Goal: Task Accomplishment & Management: Manage account settings

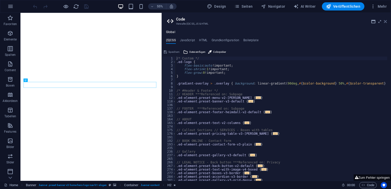
click at [386, 20] on icon at bounding box center [385, 21] width 3 height 4
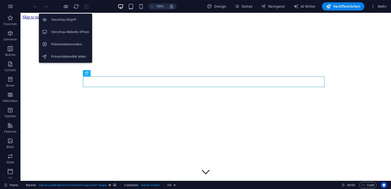
click at [71, 31] on h6 "Vorschau-Website öffnen" at bounding box center [70, 32] width 38 height 6
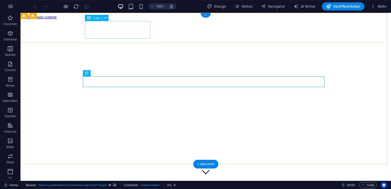
click at [120, 176] on div at bounding box center [206, 185] width 366 height 18
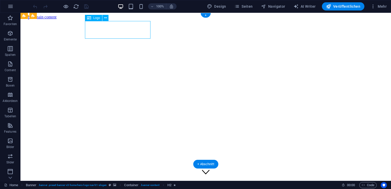
click at [120, 176] on div at bounding box center [206, 185] width 366 height 18
select select "px"
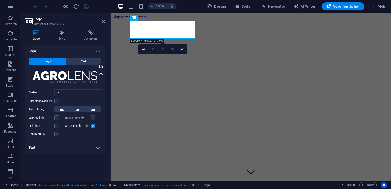
click at [57, 133] on label at bounding box center [56, 134] width 5 height 5
click at [0, 0] on input "Optimiert Bilder werden komprimiert für eine bessere Ladegeschwindigkeit der We…" at bounding box center [0, 0] width 0 height 0
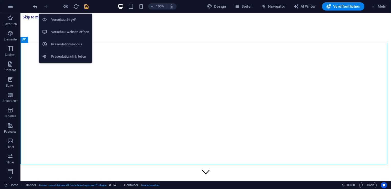
click at [77, 32] on h6 "Vorschau-Website öffnen" at bounding box center [70, 32] width 38 height 6
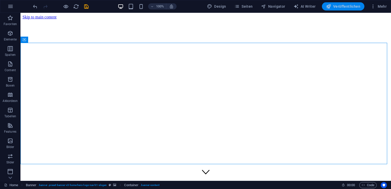
click at [339, 6] on span "Veröffentlichen" at bounding box center [343, 6] width 34 height 5
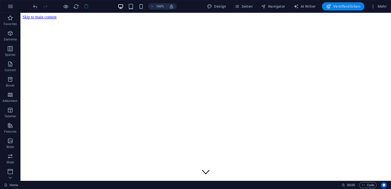
click at [338, 10] on button "Veröffentlichen" at bounding box center [343, 6] width 42 height 8
checkbox input "false"
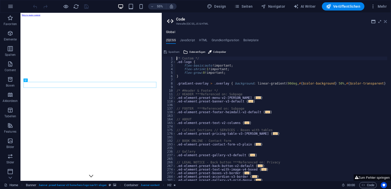
click at [384, 22] on icon at bounding box center [385, 21] width 3 height 4
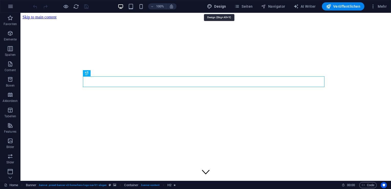
click at [223, 8] on span "Design" at bounding box center [216, 6] width 19 height 5
select select "px"
select select "200"
select select "px"
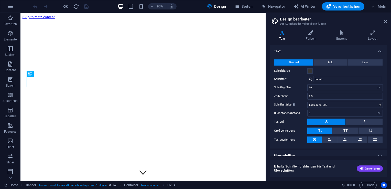
drag, startPoint x: 386, startPoint y: 71, endPoint x: 388, endPoint y: 86, distance: 15.4
click at [388, 86] on div "Varianten Text Farben Buttons Layout Text Standard Bold Links Schriftfarbe Schr…" at bounding box center [328, 103] width 125 height 154
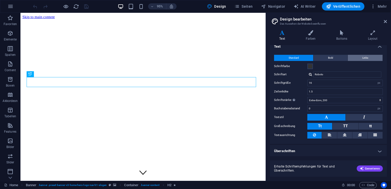
drag, startPoint x: 361, startPoint y: 42, endPoint x: 363, endPoint y: 56, distance: 13.5
click at [363, 56] on div "Text Farben Buttons Layout Text Standard Bold Links Schriftfarbe Schriftart Rob…" at bounding box center [328, 103] width 117 height 146
click at [363, 56] on span "Links" at bounding box center [365, 58] width 6 height 6
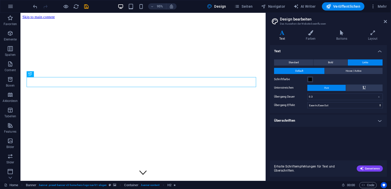
scroll to position [0, 0]
click at [307, 62] on button "Standard" at bounding box center [293, 62] width 39 height 6
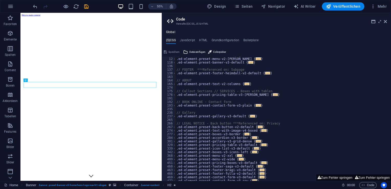
scroll to position [39, 0]
click at [385, 22] on icon at bounding box center [385, 21] width 3 height 4
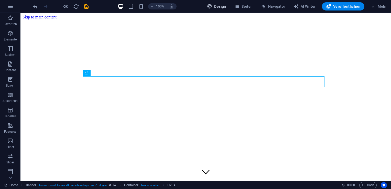
click at [220, 5] on span "Design" at bounding box center [216, 6] width 19 height 5
select select "px"
select select "200"
select select "px"
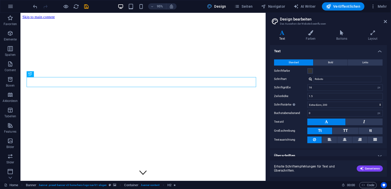
scroll to position [5, 0]
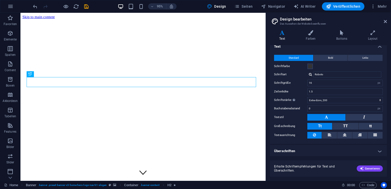
click at [316, 147] on h4 "Überschriften" at bounding box center [328, 151] width 117 height 12
click at [379, 154] on div "Erhalte Schriftempfehlungen für Text und Überschriften. Generieren" at bounding box center [328, 165] width 117 height 23
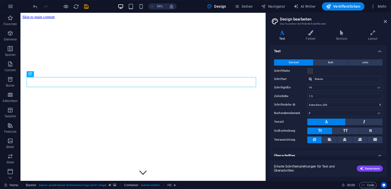
click at [376, 52] on h4 "Text" at bounding box center [328, 49] width 117 height 9
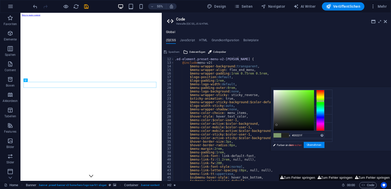
scroll to position [39, 0]
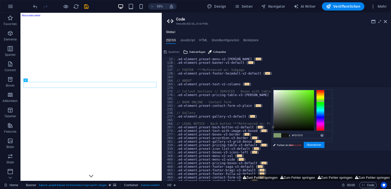
type input "#131313"
drag, startPoint x: 352, startPoint y: 125, endPoint x: 333, endPoint y: 127, distance: 18.5
click at [333, 127] on div "less Hintergrundfarbe #F5F5F5 Primärfarbe #7D9A6D Sekundärfarbe #A8C3A0 Schrift…" at bounding box center [330, 119] width 120 height 64
click at [288, 145] on link "Farben ändern" at bounding box center [299, 145] width 59 height 6
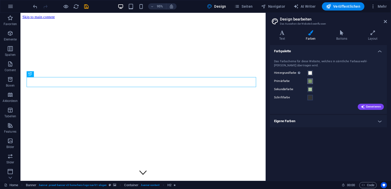
click at [311, 81] on span at bounding box center [310, 81] width 4 height 4
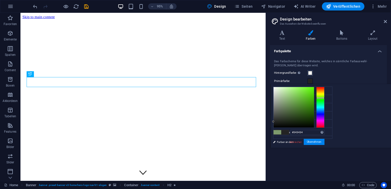
type input "#353535"
drag, startPoint x: 350, startPoint y: 115, endPoint x: 332, endPoint y: 118, distance: 17.8
click at [332, 118] on div "less Hintergrundfarbe #F5F5F5 Primärfarbe #7D9A6D Sekundärfarbe #A8C3A0 Schrift…" at bounding box center [330, 116] width 120 height 64
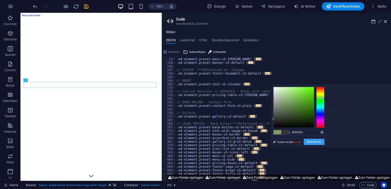
click at [324, 141] on button "Übernehmen" at bounding box center [314, 142] width 21 height 6
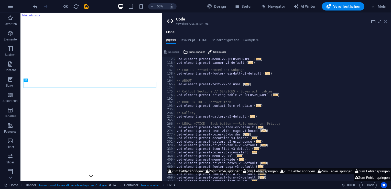
click at [384, 22] on icon at bounding box center [385, 21] width 3 height 4
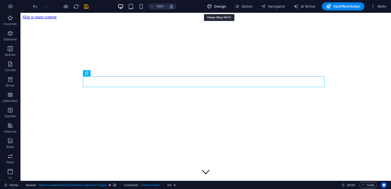
click at [227, 9] on button "Design" at bounding box center [216, 6] width 23 height 8
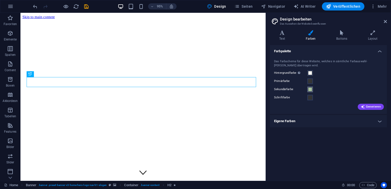
click at [309, 90] on span at bounding box center [310, 89] width 4 height 4
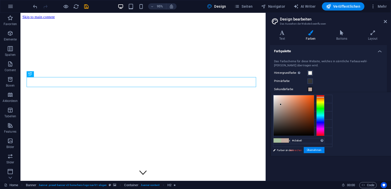
drag, startPoint x: 380, startPoint y: 101, endPoint x: 384, endPoint y: 97, distance: 5.3
click at [324, 97] on div at bounding box center [320, 115] width 8 height 41
type input "#ac3700"
drag, startPoint x: 371, startPoint y: 105, endPoint x: 385, endPoint y: 108, distance: 14.0
click at [324, 108] on div at bounding box center [298, 115] width 51 height 41
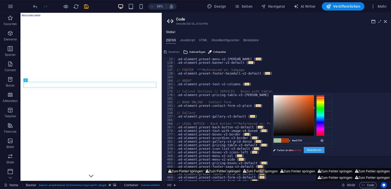
click at [324, 149] on button "Übernehmen" at bounding box center [314, 150] width 21 height 6
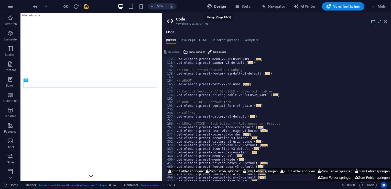
click at [221, 8] on span "Design" at bounding box center [216, 6] width 19 height 5
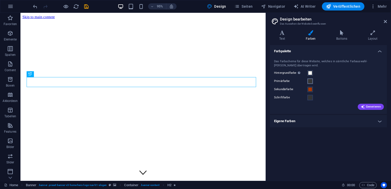
click at [309, 83] on button "Primärfarbe" at bounding box center [310, 81] width 6 height 6
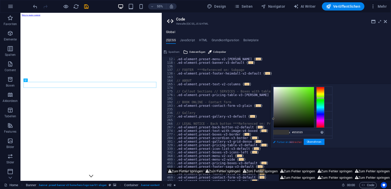
click at [289, 141] on link "Farben ändern" at bounding box center [299, 142] width 59 height 6
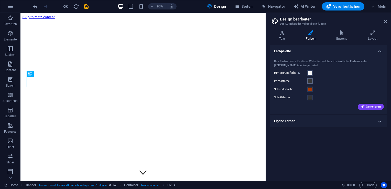
click at [310, 82] on span at bounding box center [310, 81] width 4 height 4
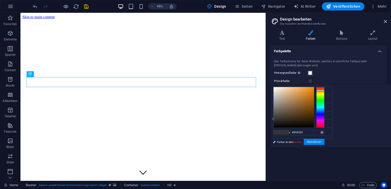
drag, startPoint x: 319, startPoint y: 99, endPoint x: 322, endPoint y: 90, distance: 9.1
click at [322, 90] on div at bounding box center [320, 107] width 8 height 41
drag, startPoint x: 308, startPoint y: 96, endPoint x: 319, endPoint y: 92, distance: 12.2
click at [319, 92] on div at bounding box center [298, 107] width 51 height 41
type input "#de4f00"
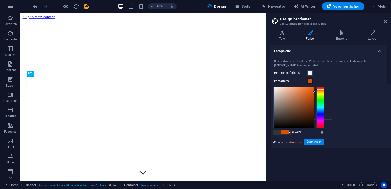
click at [320, 89] on div at bounding box center [320, 107] width 8 height 41
click at [313, 141] on button "Übernehmen" at bounding box center [314, 142] width 21 height 6
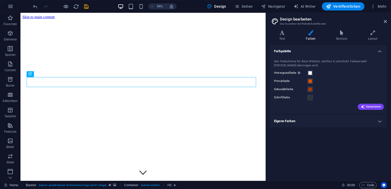
click at [329, 102] on div "Generieren" at bounding box center [328, 106] width 111 height 8
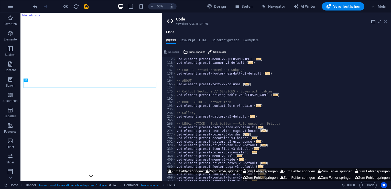
click at [384, 22] on icon at bounding box center [385, 21] width 3 height 4
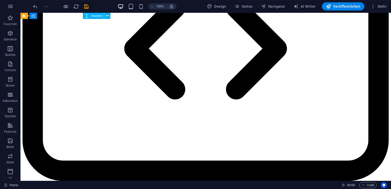
scroll to position [1289, 0]
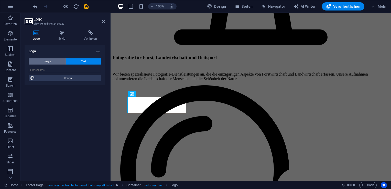
click at [52, 60] on button "Image" at bounding box center [47, 61] width 37 height 6
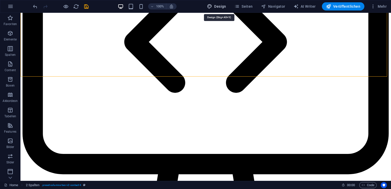
click at [226, 3] on button "Design" at bounding box center [216, 6] width 23 height 8
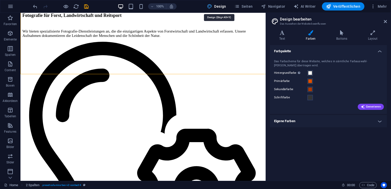
scroll to position [1288, 0]
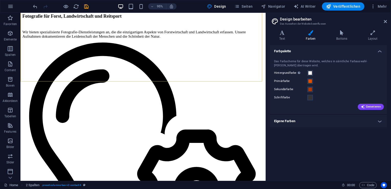
click at [351, 121] on h4 "Eigene Farben" at bounding box center [328, 121] width 117 height 12
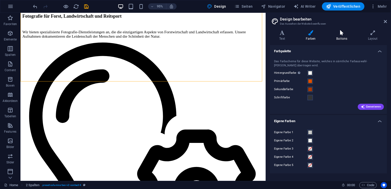
click at [343, 30] on icon at bounding box center [342, 32] width 30 height 5
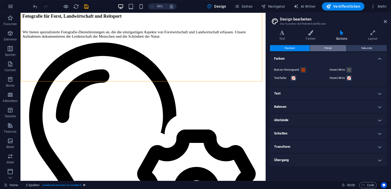
click at [336, 50] on button "Primär" at bounding box center [328, 48] width 37 height 6
click at [291, 50] on span "Standard" at bounding box center [289, 48] width 10 height 6
click at [278, 31] on icon at bounding box center [282, 32] width 24 height 5
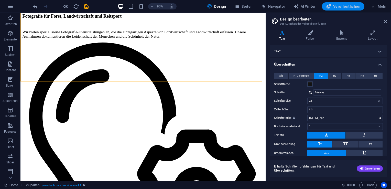
click at [343, 8] on span "Veröffentlichen" at bounding box center [343, 6] width 34 height 5
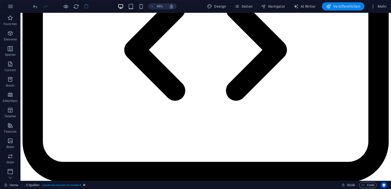
checkbox input "false"
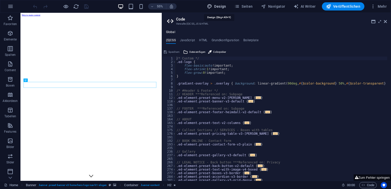
click at [225, 7] on span "Design" at bounding box center [216, 6] width 19 height 5
select select "px"
select select "200"
select select "px"
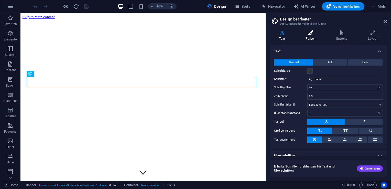
click at [313, 35] on h4 "Farben" at bounding box center [311, 35] width 31 height 11
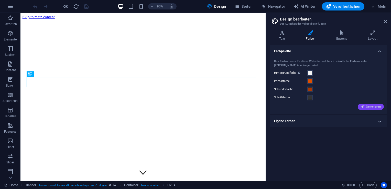
drag, startPoint x: 377, startPoint y: 110, endPoint x: 375, endPoint y: 106, distance: 3.9
click at [375, 106] on div "Das Farbschema für diese Website, welches in sämtliche Farbauswahl-Felder übert…" at bounding box center [328, 84] width 119 height 60
click at [375, 106] on span "Generieren" at bounding box center [371, 107] width 20 height 4
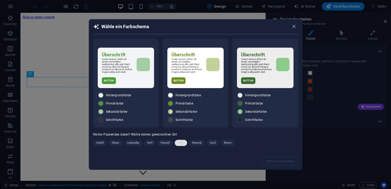
click at [181, 143] on span "Dark" at bounding box center [181, 143] width 6 height 6
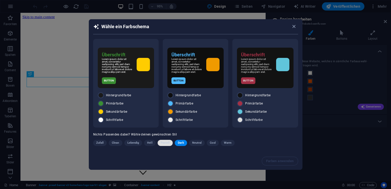
click at [164, 144] on span "Pastell" at bounding box center [165, 143] width 9 height 6
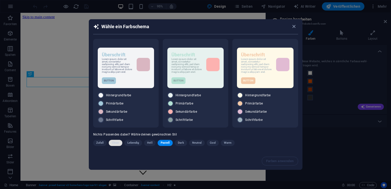
click at [118, 143] on span "Clean" at bounding box center [115, 143] width 7 height 6
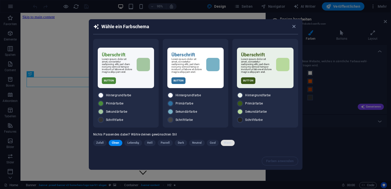
click at [229, 144] on span "Warm" at bounding box center [228, 143] width 8 height 6
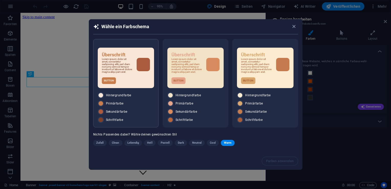
click at [129, 88] on div "Überschrift Lorem ipsum dolor sit amet, consetetur sadipscing elitr, sed diam n…" at bounding box center [125, 83] width 65 height 88
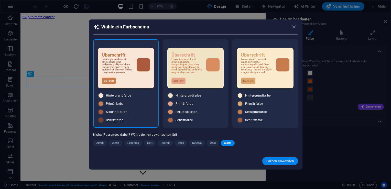
click at [285, 162] on span "Farben anwenden" at bounding box center [280, 161] width 28 height 4
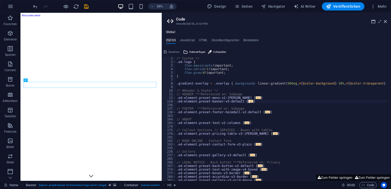
click at [258, 103] on div "/* Custom */ .ed-logo { flex-basis : auto !important; flex-shrink : 1 !importan…" at bounding box center [281, 122] width 212 height 131
type textarea "}"
click at [386, 23] on icon at bounding box center [385, 21] width 3 height 4
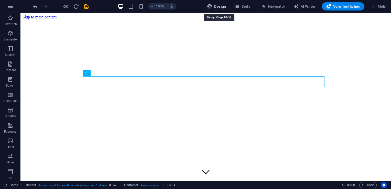
click at [226, 4] on span "Design" at bounding box center [216, 6] width 19 height 5
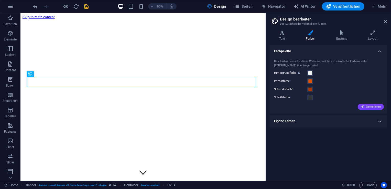
click at [376, 105] on span "Generieren" at bounding box center [371, 107] width 20 height 4
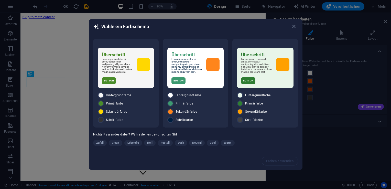
click at [230, 142] on span "Warm" at bounding box center [228, 143] width 8 height 6
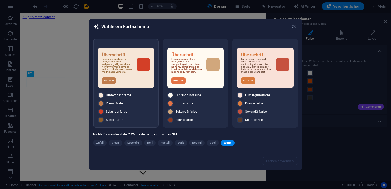
click at [110, 63] on p "Lorem ipsum dolor sit amet, consetetur sadipscing elitr, sed diam nonumy eirmod…" at bounding box center [117, 65] width 31 height 15
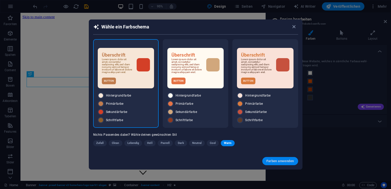
click at [291, 159] on span "Farben anwenden" at bounding box center [280, 161] width 28 height 4
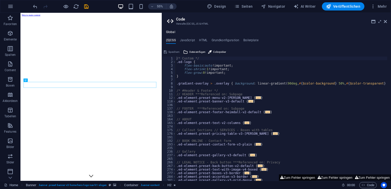
click at [291, 176] on button "Zum Fehler springen" at bounding box center [297, 177] width 37 height 6
type textarea "$menu-color: $none,"
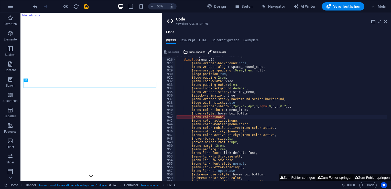
click at [331, 174] on button "Zum Fehler springen" at bounding box center [334, 177] width 37 height 6
click at [387, 22] on aside "Code Verwalte (S)CSS, JS & HTML Global (S)CSS JavaScript HTML Grundkonfiguratio…" at bounding box center [276, 97] width 229 height 168
click at [385, 20] on icon at bounding box center [385, 21] width 3 height 4
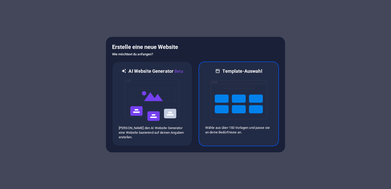
click at [215, 116] on img at bounding box center [238, 99] width 56 height 51
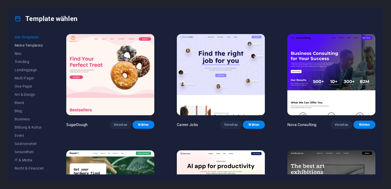
click at [35, 46] on span "Meine Templates" at bounding box center [29, 45] width 29 height 4
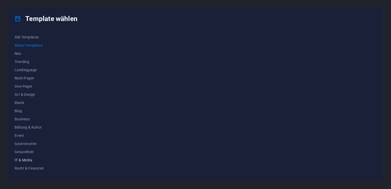
click at [31, 158] on span "IT & Media" at bounding box center [29, 160] width 29 height 4
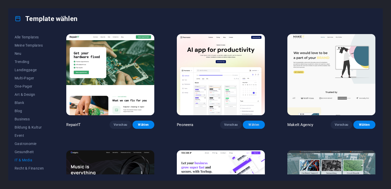
click at [250, 125] on span "Wählen" at bounding box center [254, 125] width 14 height 4
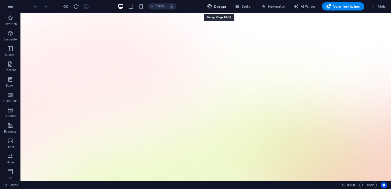
click at [226, 9] on button "Design" at bounding box center [216, 6] width 23 height 8
select select "600"
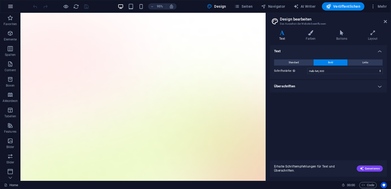
click at [9, 9] on icon "button" at bounding box center [10, 6] width 6 height 6
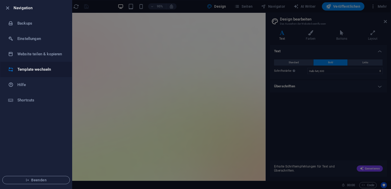
click at [56, 67] on h6 "Template wechseln" at bounding box center [40, 69] width 47 height 6
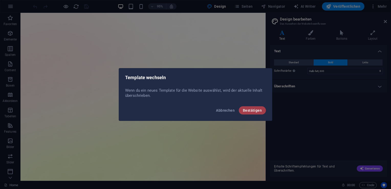
click at [263, 109] on button "Bestätigen" at bounding box center [252, 110] width 27 height 8
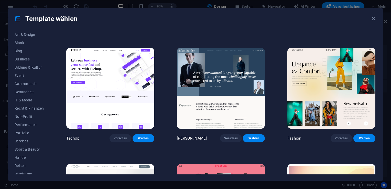
scroll to position [63, 0]
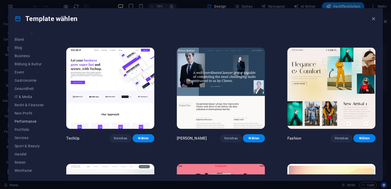
click at [34, 123] on span "Performance" at bounding box center [29, 121] width 29 height 4
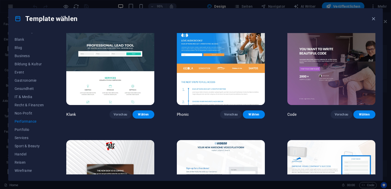
scroll to position [0, 0]
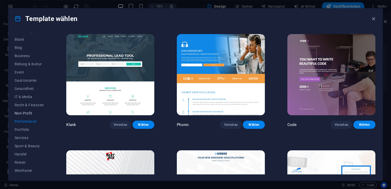
click at [31, 113] on span "Non-Profit" at bounding box center [29, 113] width 29 height 4
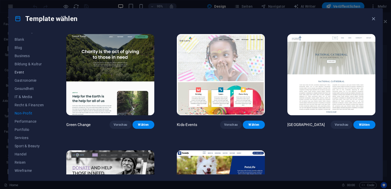
click at [21, 72] on span "Event" at bounding box center [29, 72] width 29 height 4
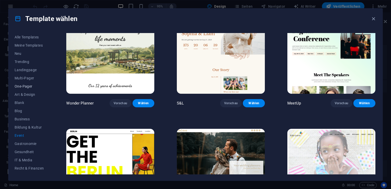
click at [29, 86] on span "One-Pager" at bounding box center [29, 86] width 29 height 4
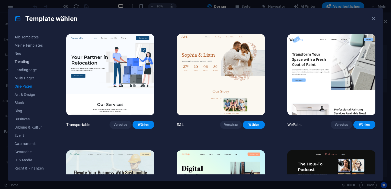
click at [24, 62] on span "Trending" at bounding box center [29, 62] width 29 height 4
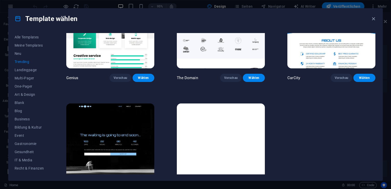
scroll to position [531, 0]
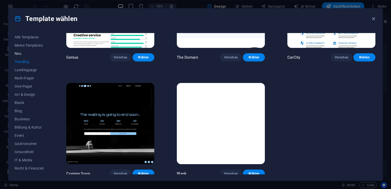
click at [19, 54] on span "Neu" at bounding box center [29, 53] width 29 height 4
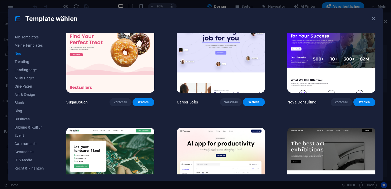
scroll to position [0, 0]
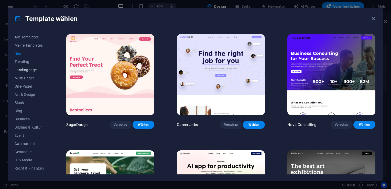
click at [25, 72] on span "Landingpage" at bounding box center [29, 70] width 29 height 4
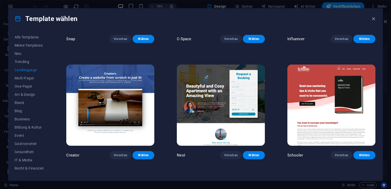
scroll to position [550, 0]
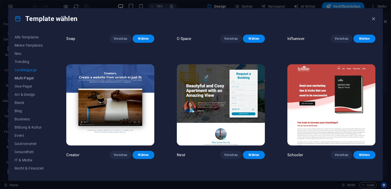
click at [29, 77] on span "Multi-Pager" at bounding box center [29, 78] width 29 height 4
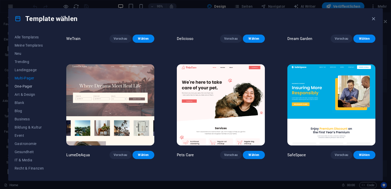
click at [30, 87] on span "One-Pager" at bounding box center [29, 86] width 29 height 4
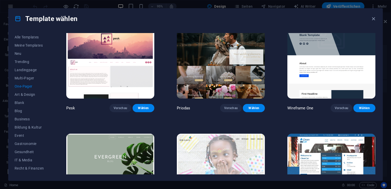
scroll to position [711, 0]
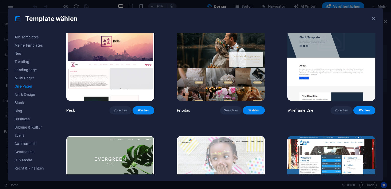
click at [259, 108] on span "Wählen" at bounding box center [254, 110] width 14 height 4
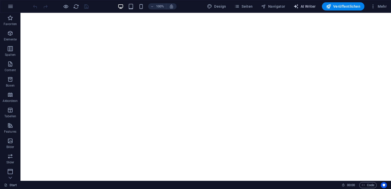
click at [301, 3] on button "AI Writer" at bounding box center [304, 6] width 26 height 8
select select "English"
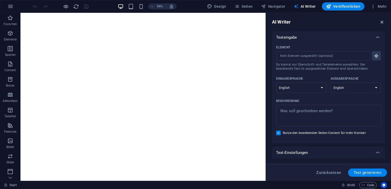
click at [383, 20] on icon "button" at bounding box center [382, 22] width 6 height 6
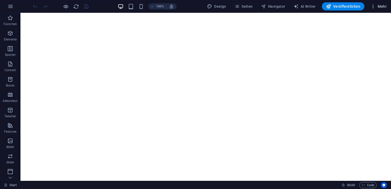
click at [375, 7] on icon "button" at bounding box center [372, 6] width 5 height 5
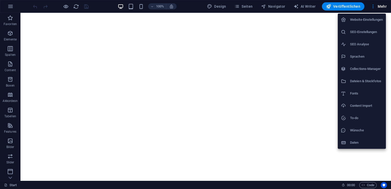
click at [229, 5] on div at bounding box center [195, 94] width 391 height 189
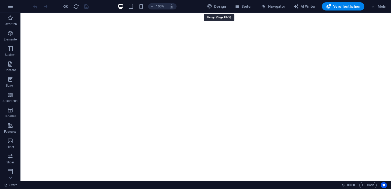
click at [217, 6] on span "Design" at bounding box center [216, 6] width 19 height 5
select select "px"
select select "300"
select select "px"
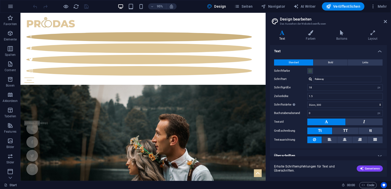
drag, startPoint x: 386, startPoint y: 134, endPoint x: 385, endPoint y: 140, distance: 6.0
click at [385, 140] on div "Text Standard Bold Links Schriftfarbe Schriftart Raleway Schriftgröße 18 rem px…" at bounding box center [328, 100] width 117 height 111
drag, startPoint x: 385, startPoint y: 140, endPoint x: 384, endPoint y: 134, distance: 5.9
click at [384, 134] on div "Standard Bold Links Schriftfarbe Schriftart Raleway Schriftgröße 18 rem px Zeil…" at bounding box center [328, 101] width 119 height 94
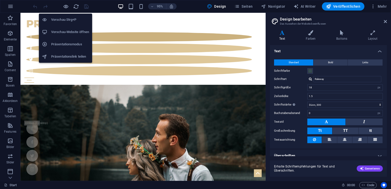
click at [73, 28] on li "Vorschau-Website öffnen" at bounding box center [65, 32] width 53 height 12
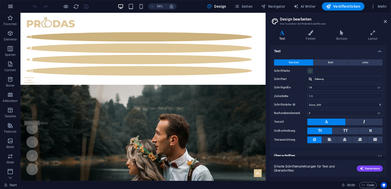
click at [11, 8] on icon "button" at bounding box center [10, 6] width 6 height 6
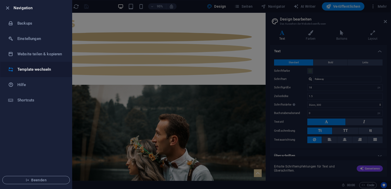
click at [53, 71] on h6 "Template wechseln" at bounding box center [40, 69] width 47 height 6
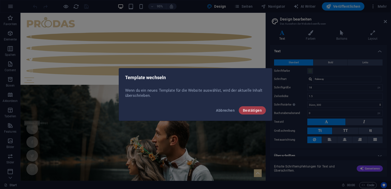
click at [253, 109] on span "Bestätigen" at bounding box center [252, 110] width 19 height 4
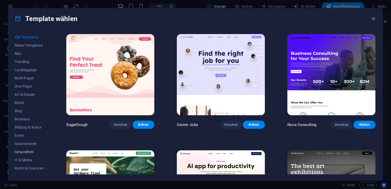
click at [30, 150] on span "Gesundheit" at bounding box center [29, 152] width 29 height 4
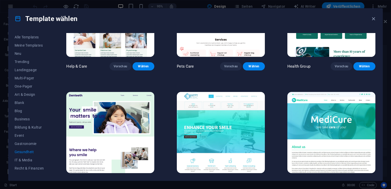
scroll to position [60, 0]
